Goal: Transaction & Acquisition: Purchase product/service

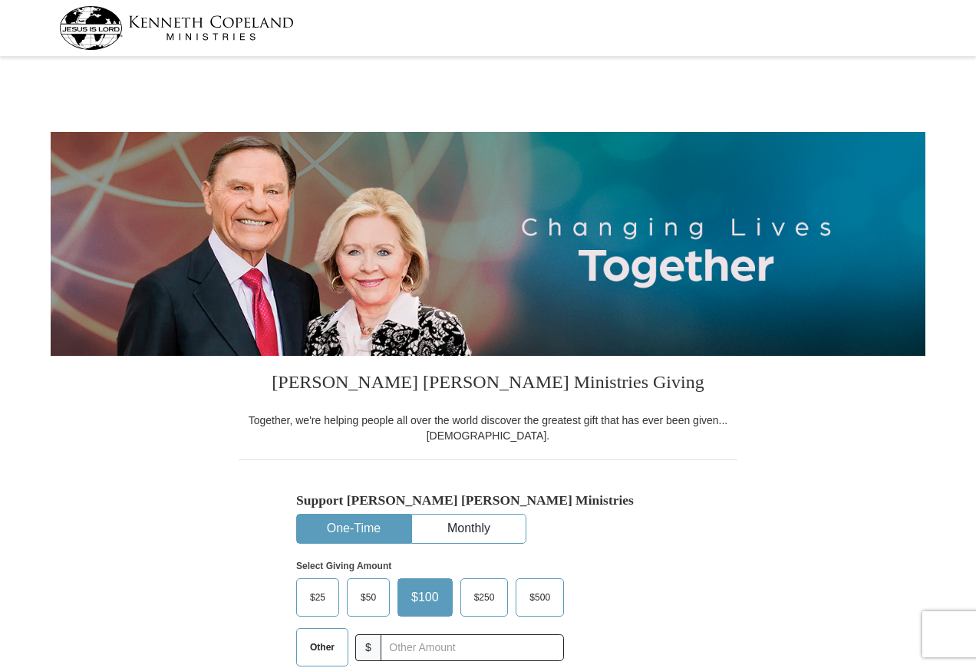
select select "MN"
click at [354, 525] on button "One-Time" at bounding box center [354, 529] width 114 height 28
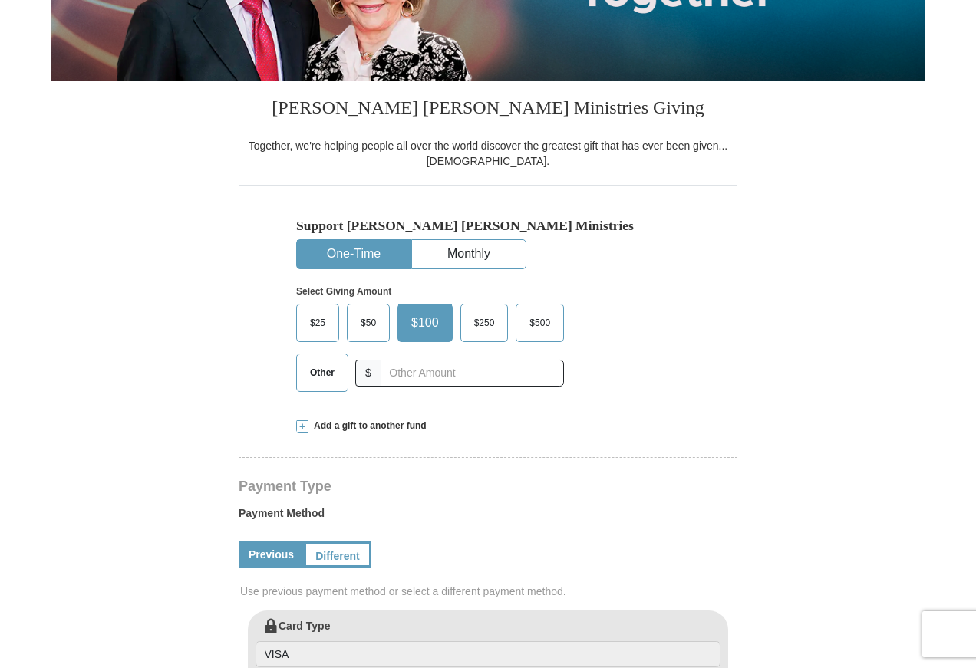
scroll to position [307, 0]
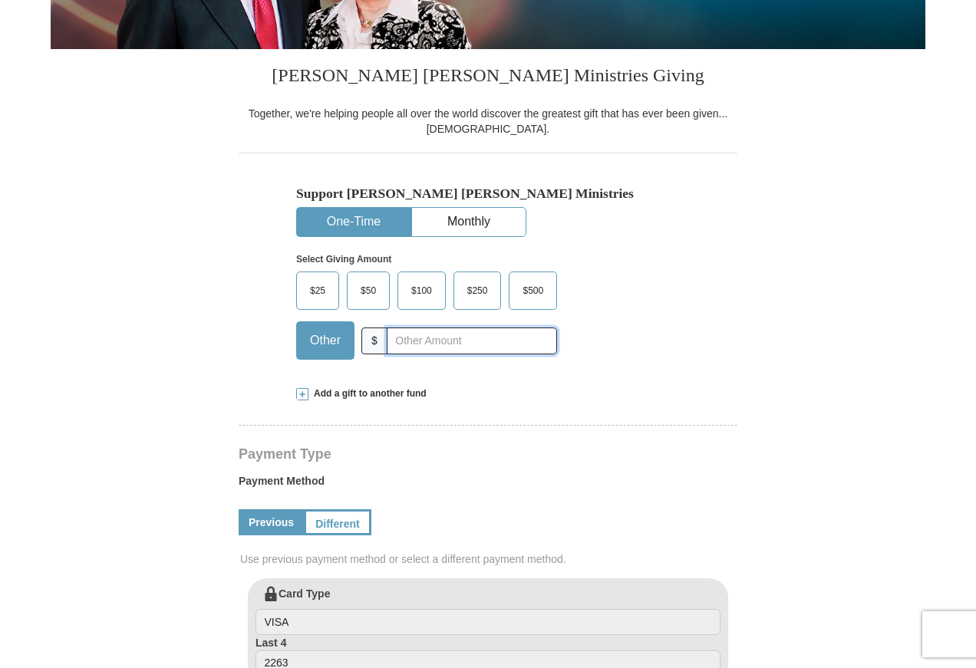
click at [414, 343] on input "text" at bounding box center [472, 341] width 170 height 27
click at [422, 338] on input "text" at bounding box center [472, 341] width 170 height 27
type input "43.32"
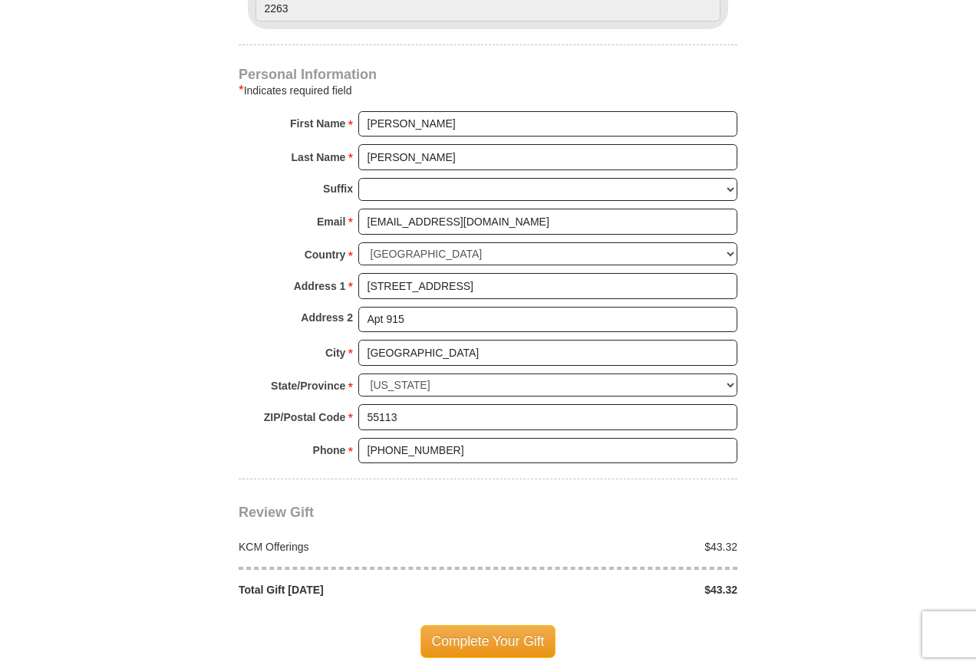
scroll to position [1074, 0]
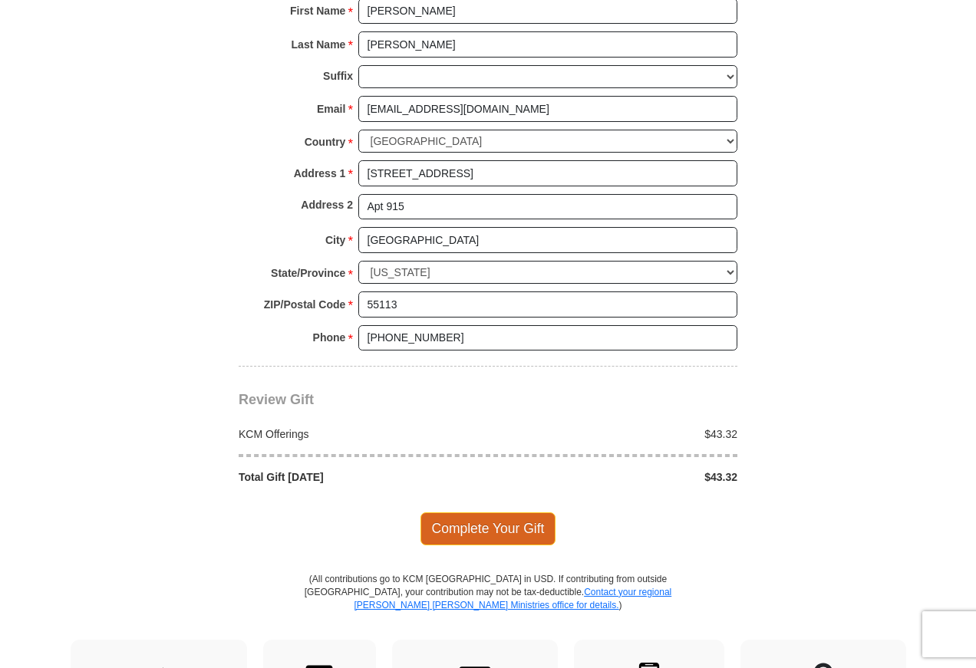
click at [516, 530] on span "Complete Your Gift" at bounding box center [489, 529] width 136 height 32
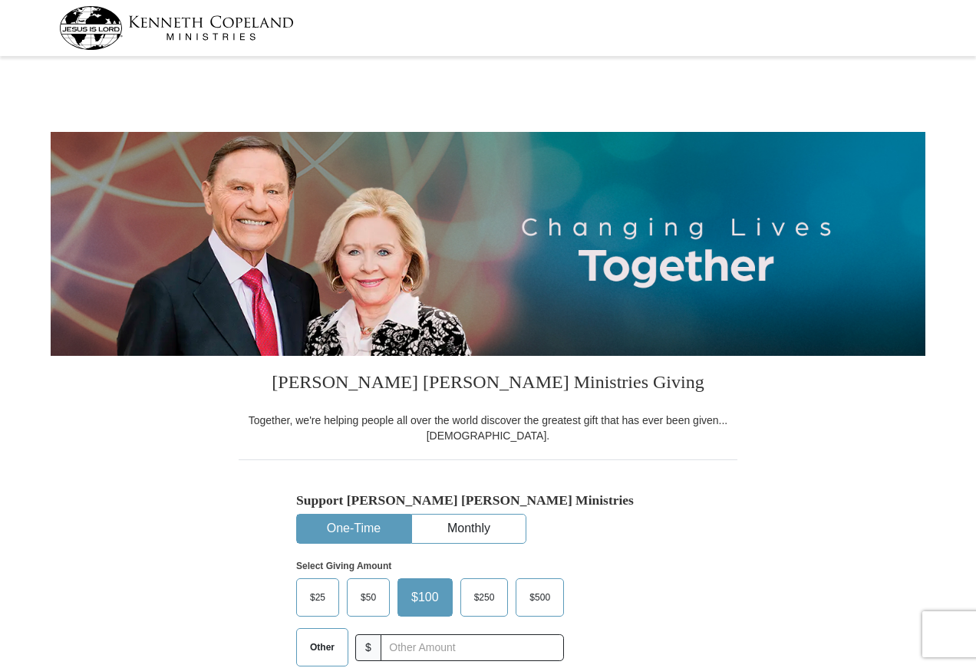
select select "MN"
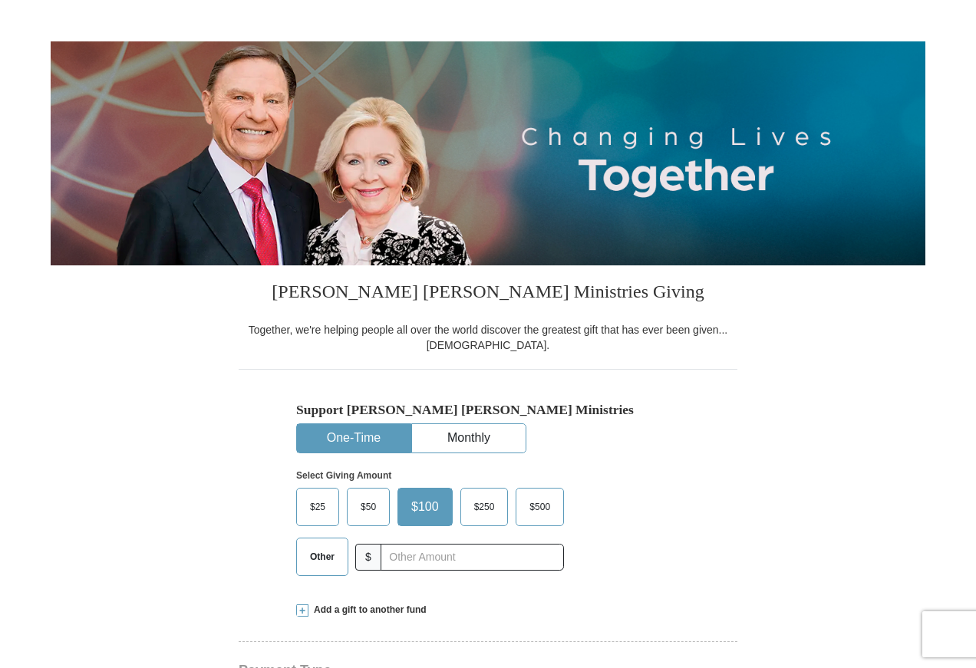
scroll to position [384, 0]
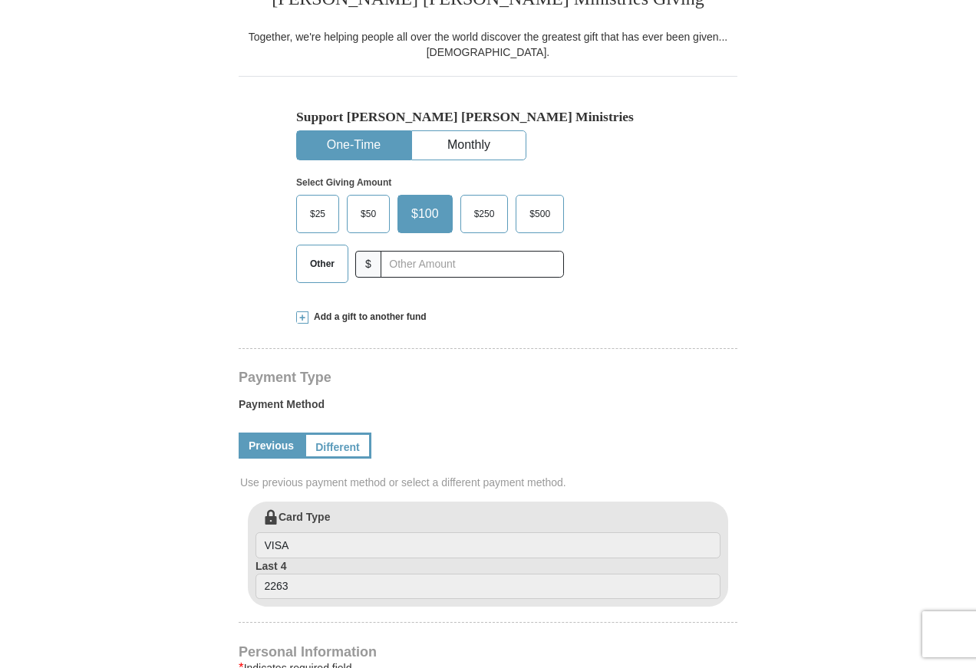
click at [384, 148] on button "One-Time" at bounding box center [354, 145] width 114 height 28
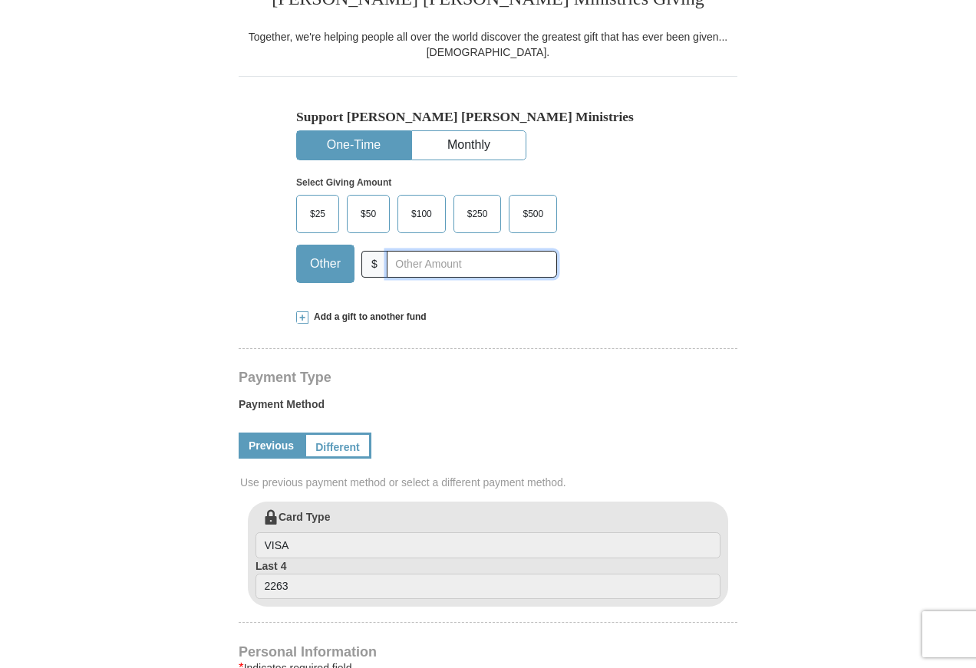
click at [411, 266] on input "text" at bounding box center [472, 264] width 170 height 27
click at [448, 270] on input "text" at bounding box center [472, 264] width 170 height 27
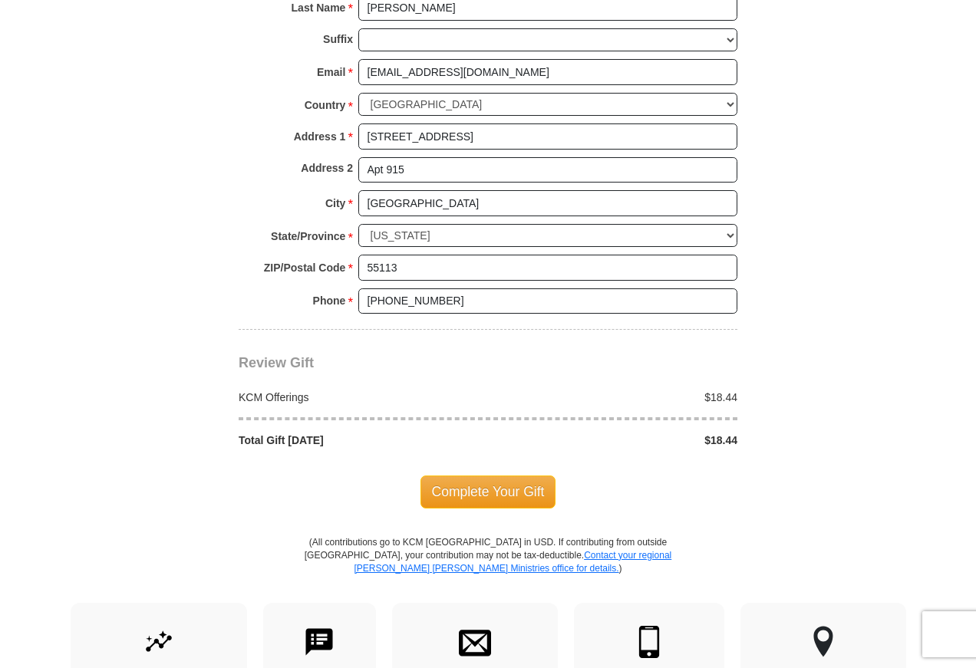
scroll to position [1228, 0]
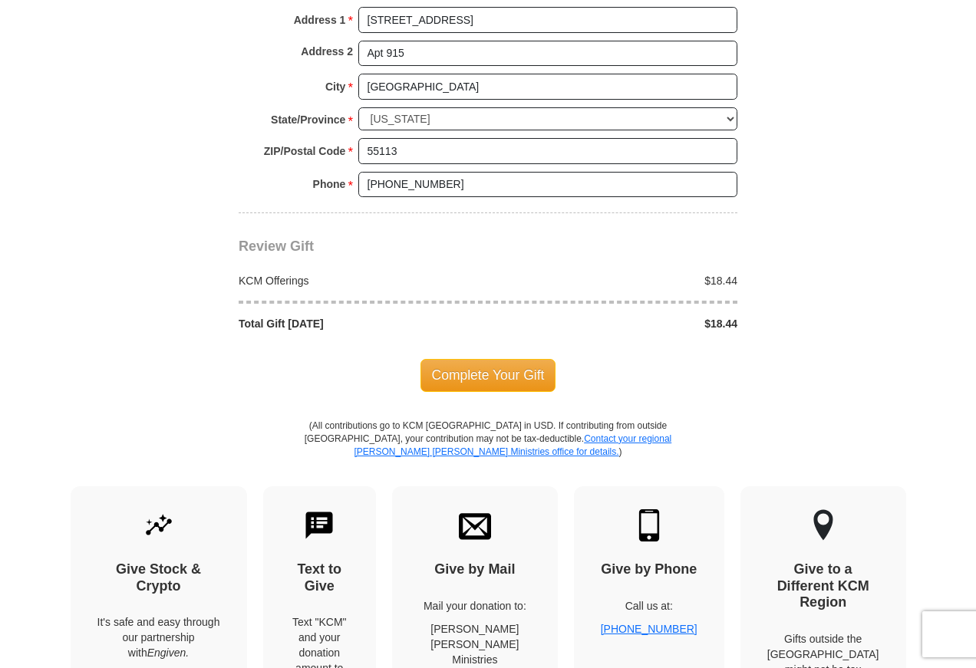
type input "18.44"
click at [513, 374] on span "Complete Your Gift" at bounding box center [489, 375] width 136 height 32
